Goal: Task Accomplishment & Management: Use online tool/utility

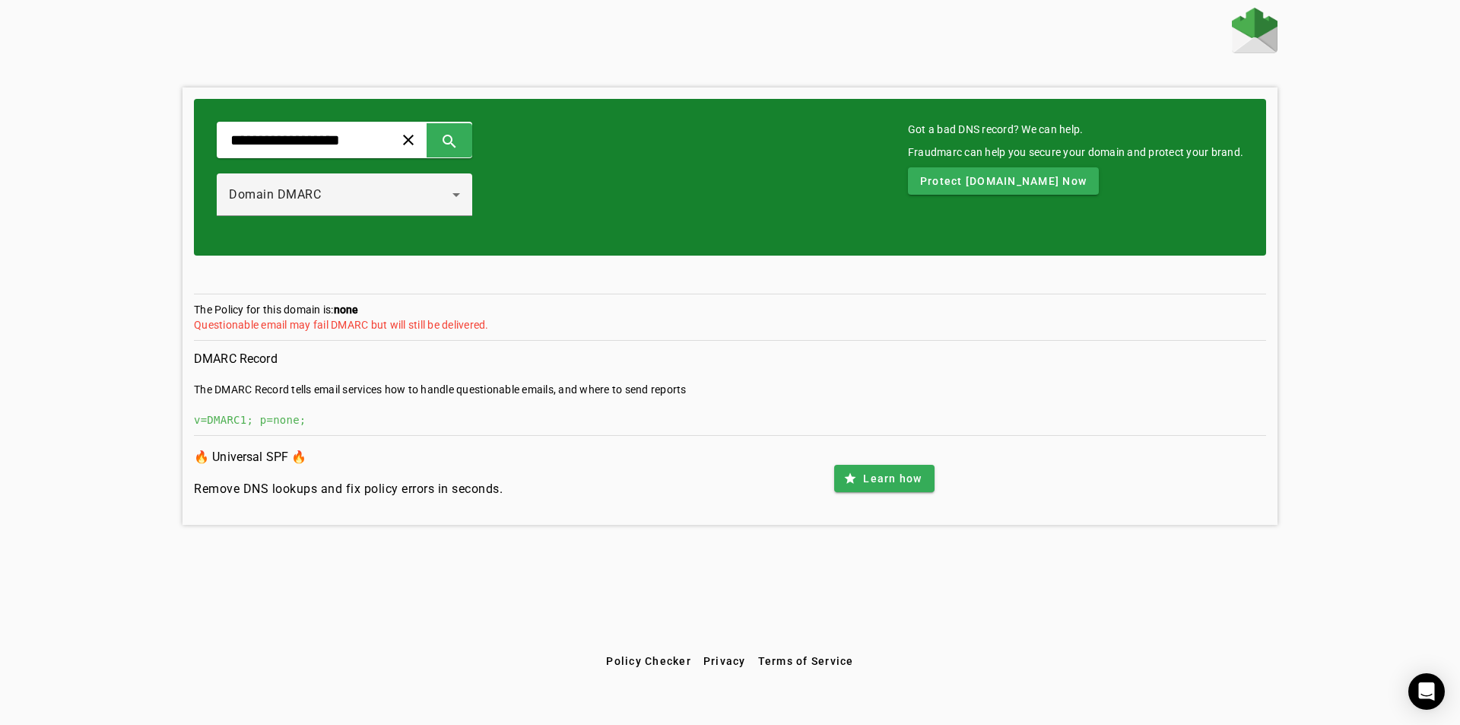
click at [275, 421] on div "v=DMARC1; p=none;" at bounding box center [730, 419] width 1072 height 15
click at [588, 424] on div "v=DMARC1; p=none;" at bounding box center [730, 419] width 1072 height 15
click at [700, 420] on div "v=DMARC1; p=none;" at bounding box center [730, 419] width 1072 height 15
click at [724, 414] on div "v=DMARC1; p=none;" at bounding box center [730, 419] width 1072 height 15
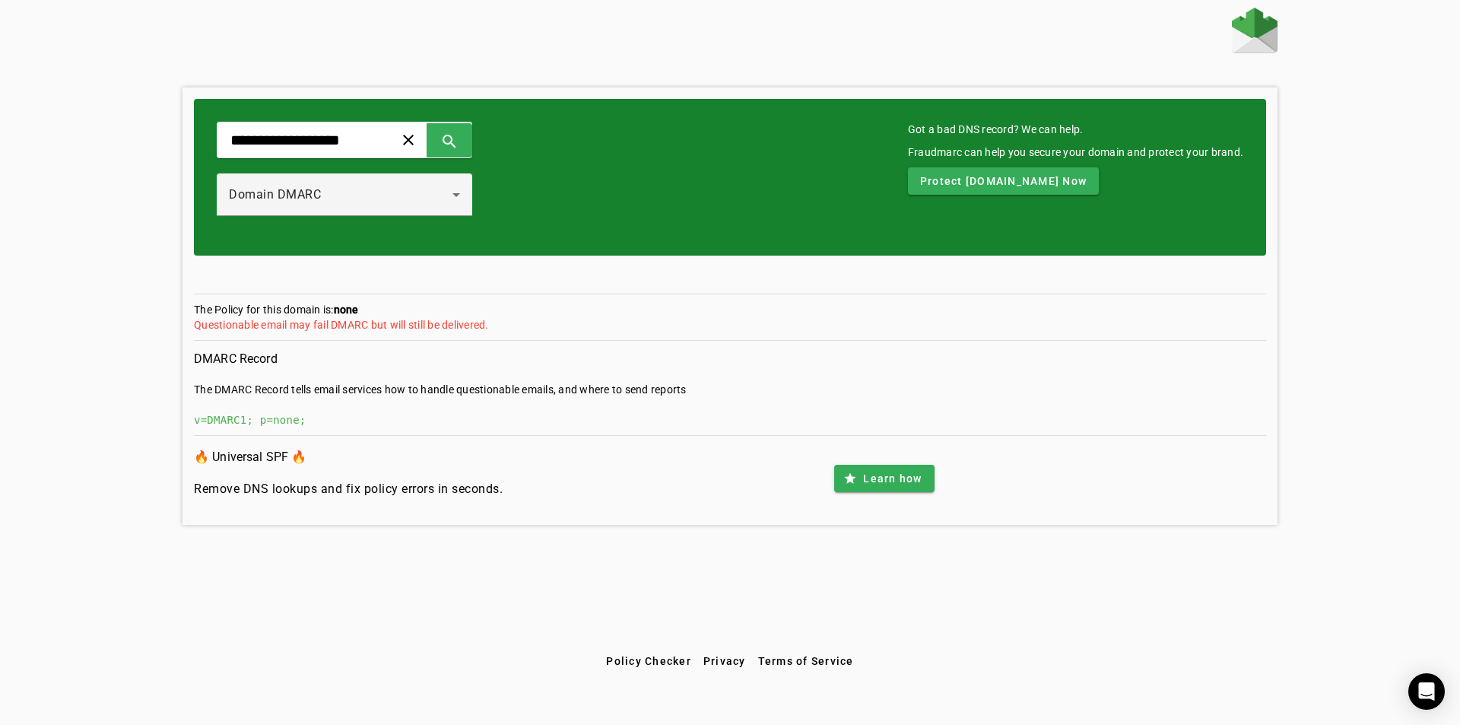
click at [724, 414] on div "v=DMARC1; p=none;" at bounding box center [730, 419] width 1072 height 15
click at [988, 180] on span "Protect [DOMAIN_NAME] Now" at bounding box center [1003, 180] width 167 height 15
